Goal: Task Accomplishment & Management: Complete application form

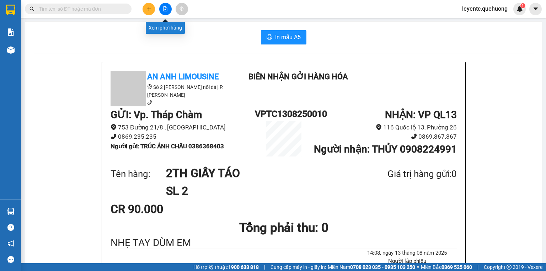
click at [166, 8] on icon "file-add" at bounding box center [166, 8] width 4 height 5
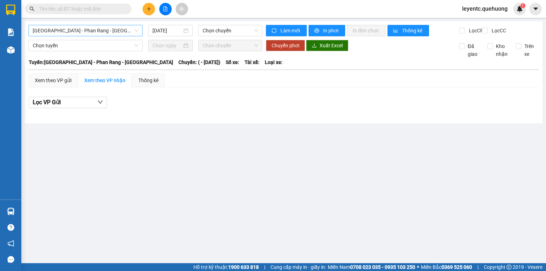
click at [124, 28] on span "[GEOGRAPHIC_DATA] - Phan Rang - [GEOGRAPHIC_DATA]" at bounding box center [86, 30] width 106 height 11
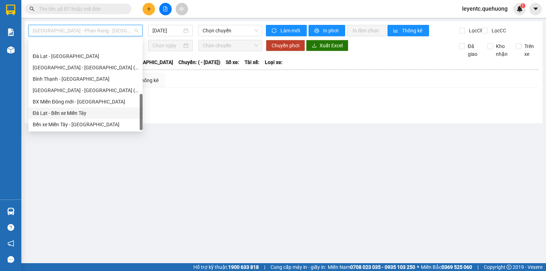
scroll to position [194, 0]
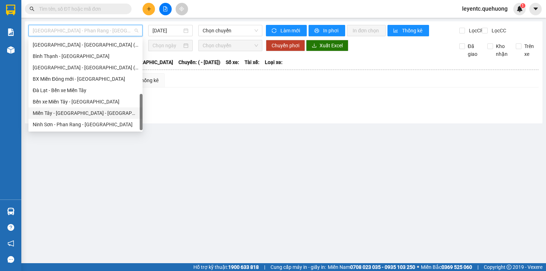
click at [82, 112] on div "Miền Tây - [GEOGRAPHIC_DATA] - [GEOGRAPHIC_DATA]" at bounding box center [86, 113] width 106 height 8
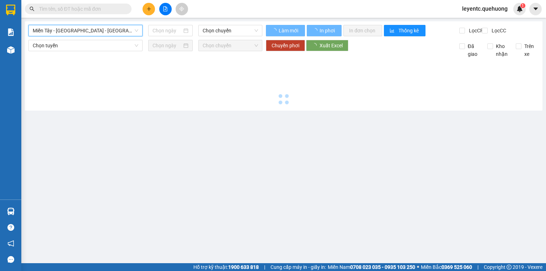
type input "[DATE]"
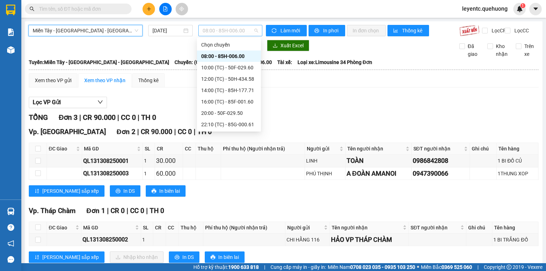
click at [226, 34] on span "08:00 - 85H-006.00" at bounding box center [231, 30] width 56 height 11
click at [222, 67] on div "10:00 (TC) - 50F-029.60" at bounding box center [228, 68] width 55 height 8
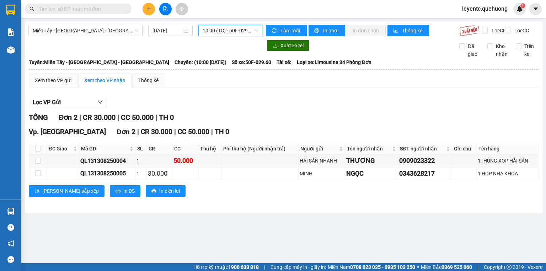
click at [215, 32] on span "10:00 (TC) - 50F-029.60" at bounding box center [231, 30] width 56 height 11
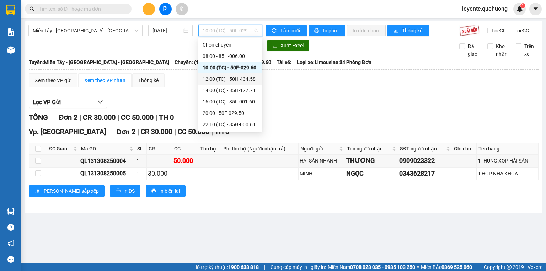
click at [219, 74] on div "12:00 (TC) - 50H-434.58" at bounding box center [231, 78] width 64 height 11
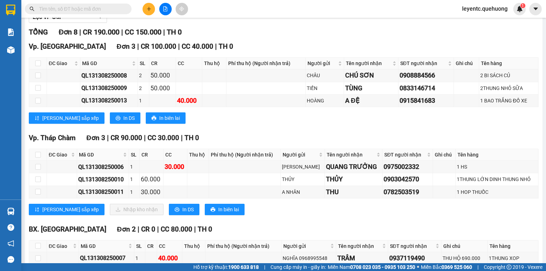
scroll to position [140, 0]
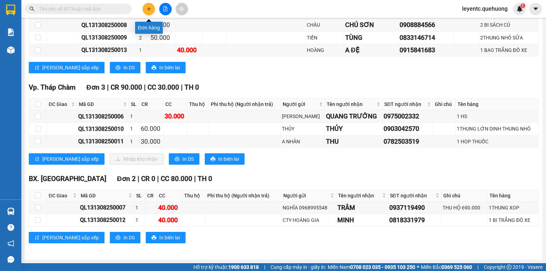
click at [148, 8] on icon "plus" at bounding box center [149, 8] width 5 height 5
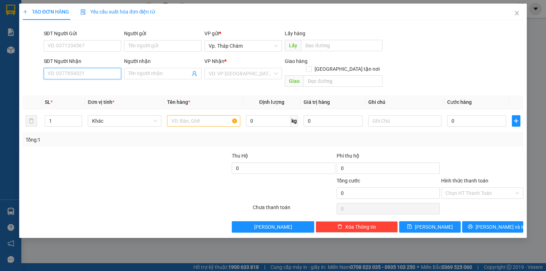
click at [105, 74] on input "SĐT Người Nhận" at bounding box center [83, 73] width 78 height 11
click at [80, 76] on input "SĐT Người Nhận" at bounding box center [83, 73] width 78 height 11
click at [96, 47] on input "SĐT Người Gửi" at bounding box center [83, 45] width 78 height 11
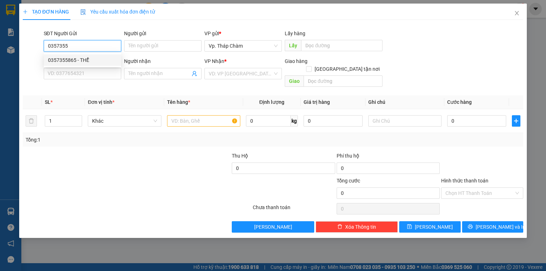
click at [72, 63] on div "0357355865 - THỂ" at bounding box center [82, 60] width 69 height 8
type input "0357355865"
type input "THỂ"
type input "0906668165"
type input "[PERSON_NAME]"
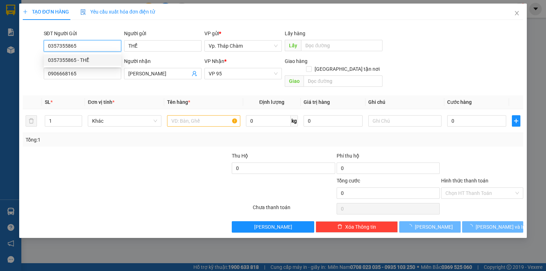
type input "60.000"
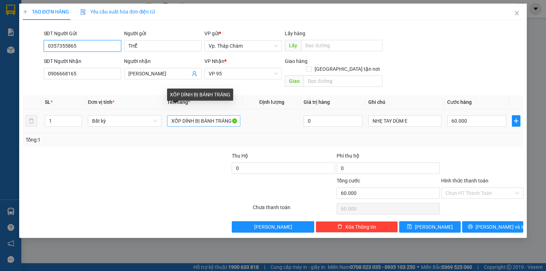
type input "0357355865"
click at [203, 115] on input "XỐP DÍNH BỊ BÁNH TRÁNG" at bounding box center [203, 120] width 73 height 11
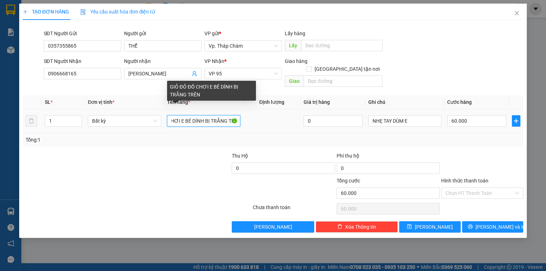
scroll to position [0, 35]
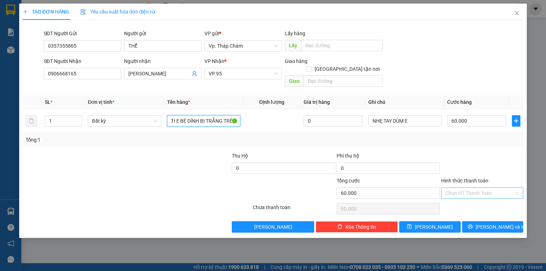
type input "GIỎ ĐỎ ĐỒ CHƠI E BÉ DÍNH BỊ TRẮNG TRÊN"
click at [480, 188] on input "Hình thức thanh toán" at bounding box center [480, 193] width 69 height 11
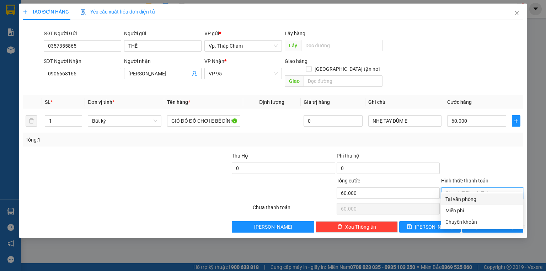
drag, startPoint x: 482, startPoint y: 197, endPoint x: 487, endPoint y: 202, distance: 6.3
click at [482, 198] on div "Tại văn phòng" at bounding box center [483, 199] width 74 height 8
type input "0"
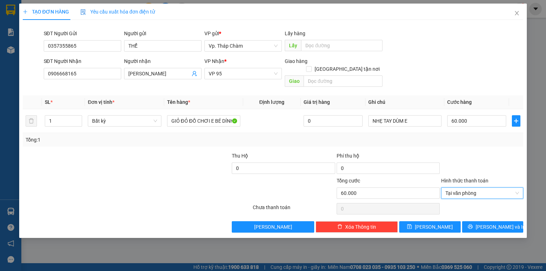
click at [498, 212] on div "Transit Pickup Surcharge Ids Transit Deliver Surcharge Ids Transit Deliver Surc…" at bounding box center [273, 129] width 501 height 207
click at [499, 221] on button "[PERSON_NAME] và In" at bounding box center [493, 226] width 62 height 11
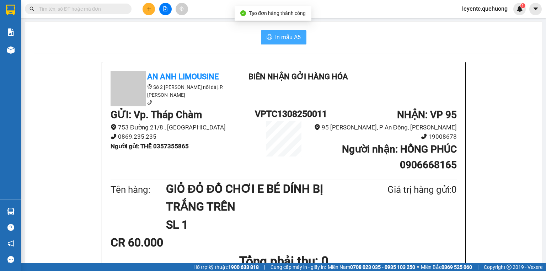
click at [275, 42] on button "In mẫu A5" at bounding box center [284, 37] width 46 height 14
click at [376, 230] on div "Tên hàng: GIỎ ĐỎ ĐỒ CHƠI E BÉ DÍNH BỊ TRẮNG TRÊN SL 1 Giá trị hàng gửi: 0" at bounding box center [284, 207] width 346 height 54
click at [430, 239] on div "CR 60.000" at bounding box center [284, 243] width 346 height 18
click at [107, 9] on input "text" at bounding box center [81, 9] width 84 height 8
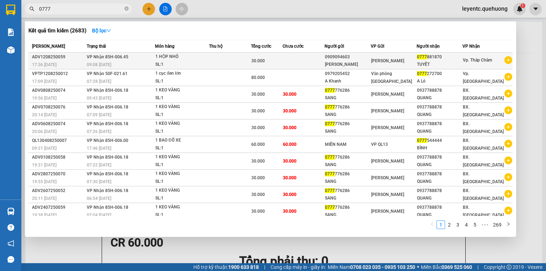
type input "0777"
click at [349, 61] on div "[PERSON_NAME]" at bounding box center [347, 64] width 45 height 7
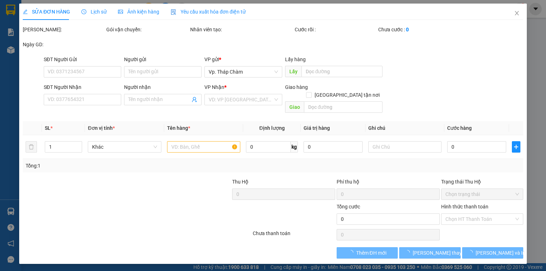
type input "0909094603"
type input "[PERSON_NAME]"
type input "0777881870"
type input "TUYẾT"
type input "30.000"
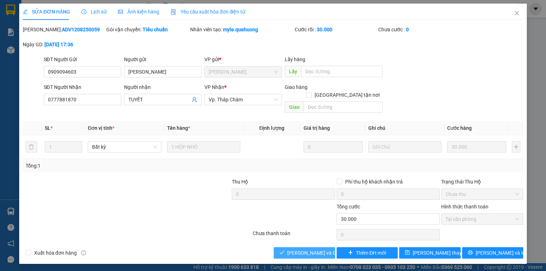
click at [322, 249] on span "[PERSON_NAME] và Giao hàng" at bounding box center [321, 253] width 68 height 8
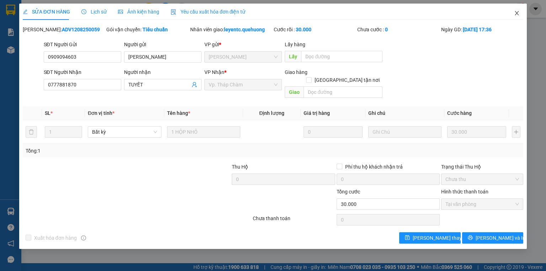
click at [513, 16] on span "Close" at bounding box center [517, 14] width 20 height 20
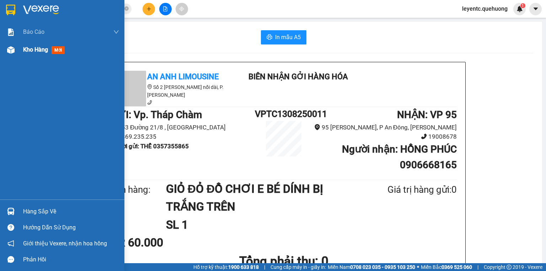
click at [10, 49] on img at bounding box center [10, 49] width 7 height 7
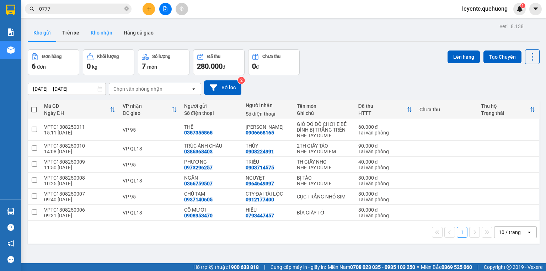
click at [108, 32] on button "Kho nhận" at bounding box center [101, 32] width 33 height 17
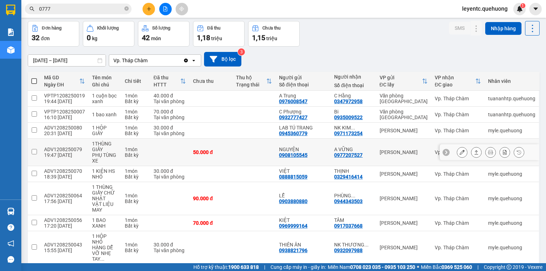
scroll to position [84, 0]
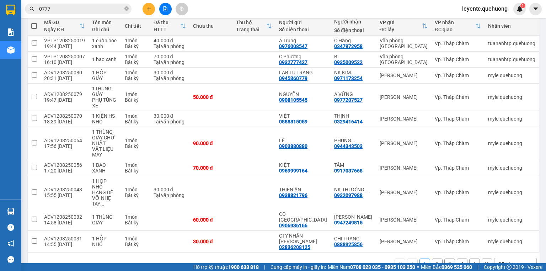
click at [514, 260] on div "10 / trang" at bounding box center [510, 263] width 22 height 7
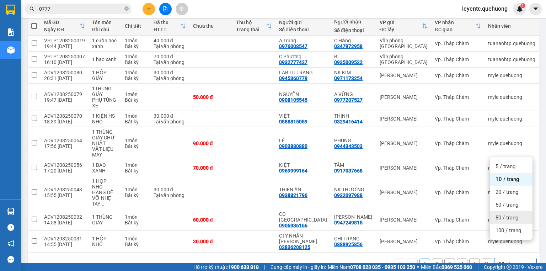
click at [499, 217] on span "80 / trang" at bounding box center [507, 217] width 23 height 7
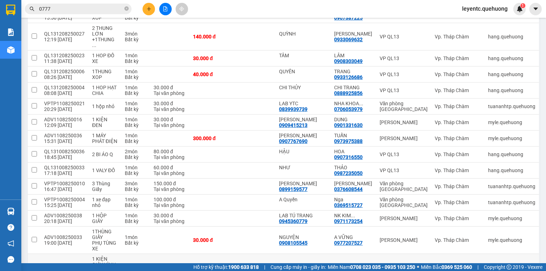
scroll to position [474, 0]
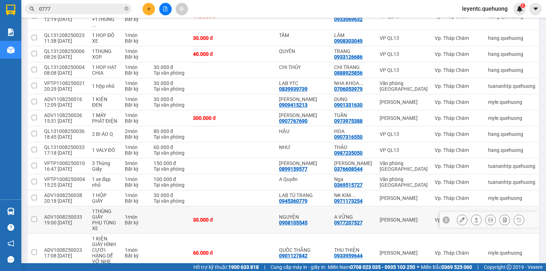
click at [475, 214] on button at bounding box center [477, 220] width 10 height 12
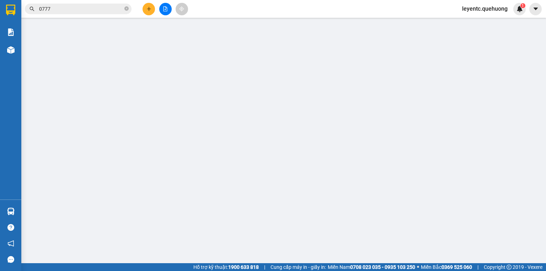
type input "0908105545"
type input "NGUYỆN"
type input "0977207527"
type input "A VỮNG"
type input "30.000"
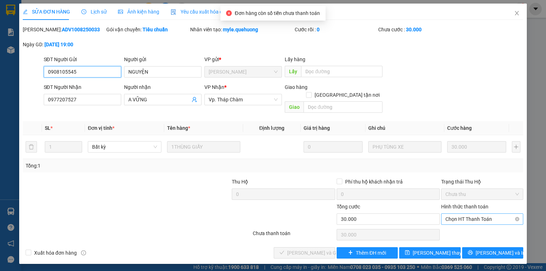
click at [485, 214] on span "Chọn HT Thanh Toán" at bounding box center [483, 219] width 74 height 11
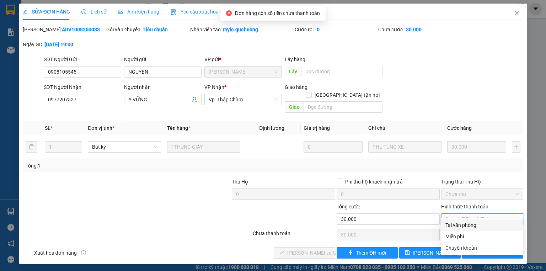
click at [469, 226] on div "Tại văn phòng" at bounding box center [483, 225] width 74 height 8
type input "0"
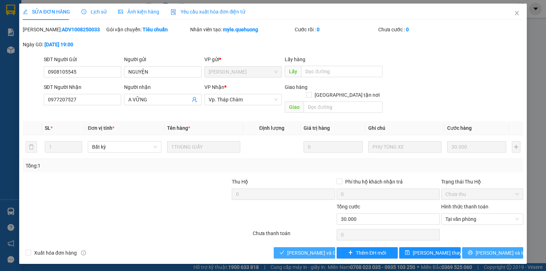
drag, startPoint x: 482, startPoint y: 243, endPoint x: 309, endPoint y: 246, distance: 173.3
click at [309, 247] on div "Xuất hóa đơn hàng [PERSON_NAME] và [PERSON_NAME] hàng Thêm ĐH mới [PERSON_NAME]…" at bounding box center [273, 252] width 502 height 11
click at [308, 249] on span "[PERSON_NAME] và Giao hàng" at bounding box center [321, 253] width 68 height 8
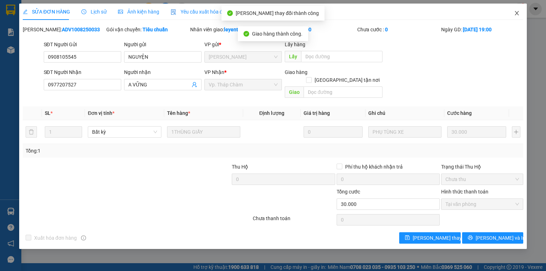
click at [519, 11] on icon "close" at bounding box center [517, 13] width 6 height 6
